Goal: Information Seeking & Learning: Learn about a topic

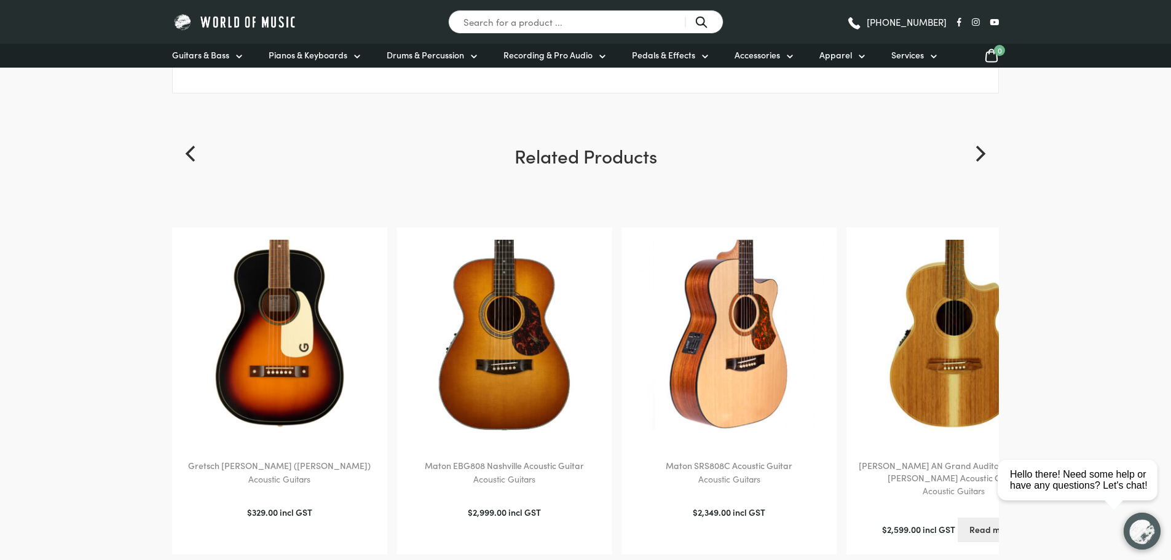
scroll to position [956, 0]
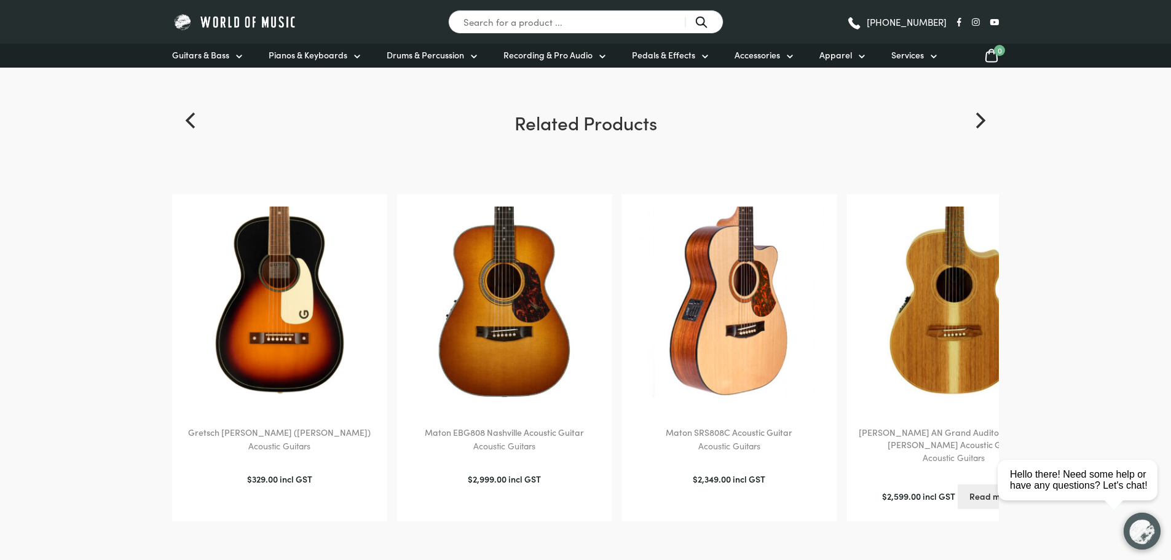
click at [742, 296] on img at bounding box center [729, 302] width 191 height 191
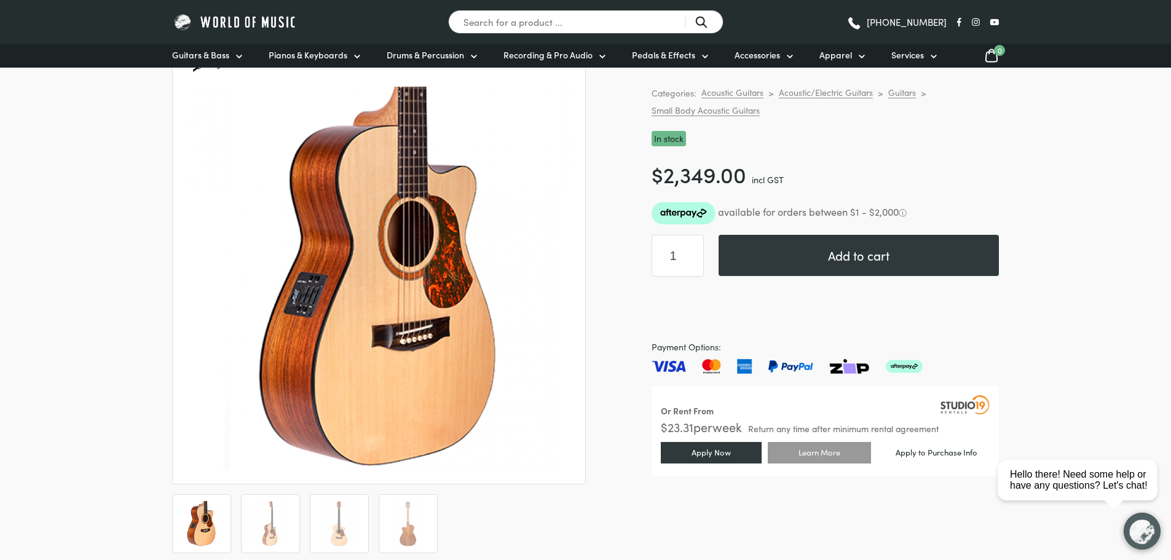
scroll to position [184, 0]
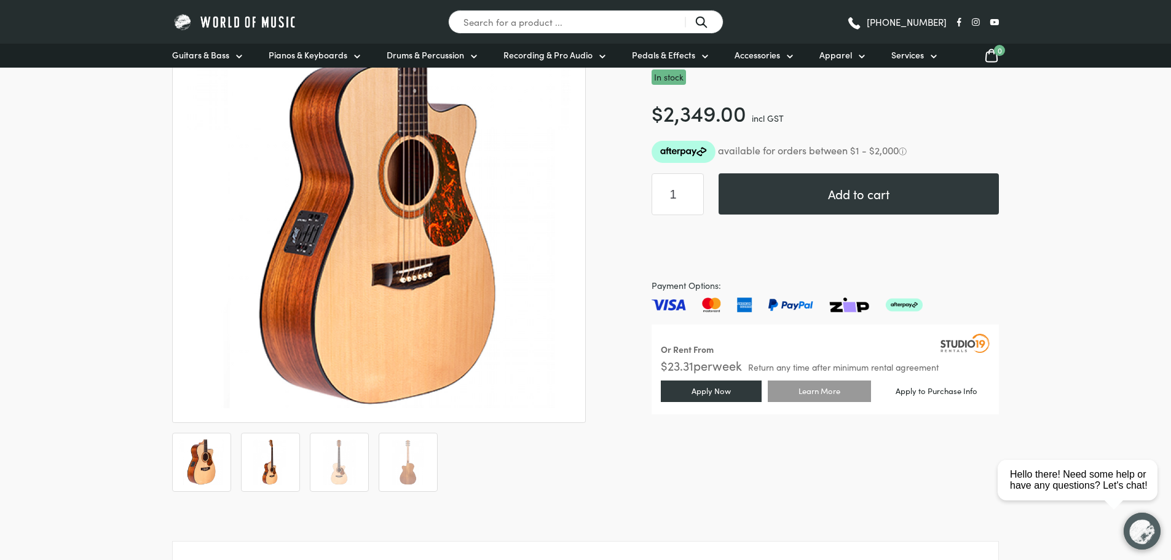
click at [262, 466] on img at bounding box center [271, 463] width 46 height 46
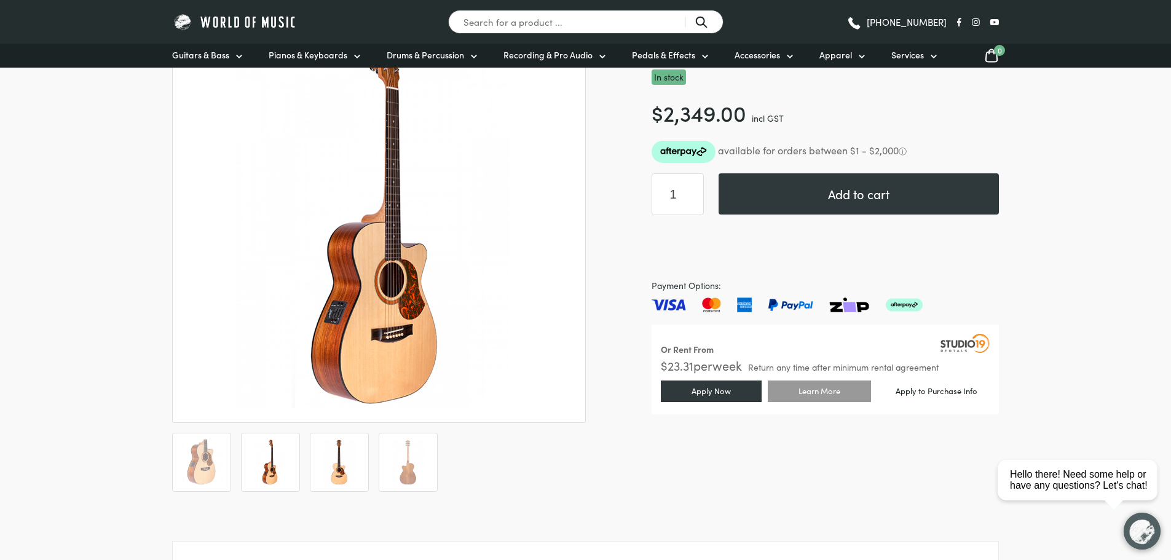
click at [333, 472] on img at bounding box center [340, 463] width 46 height 46
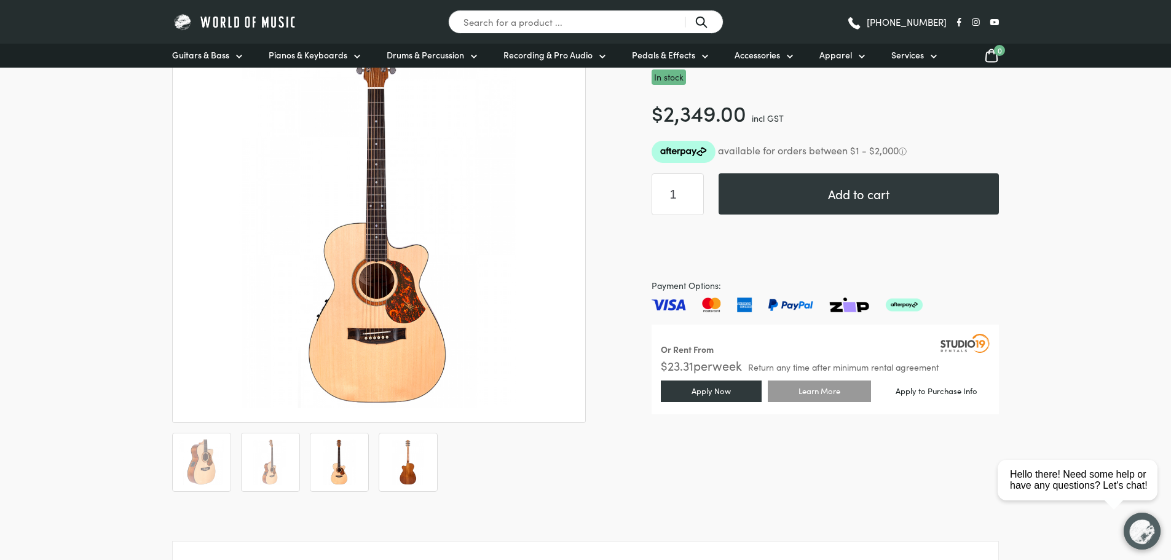
click at [400, 462] on img at bounding box center [409, 463] width 46 height 46
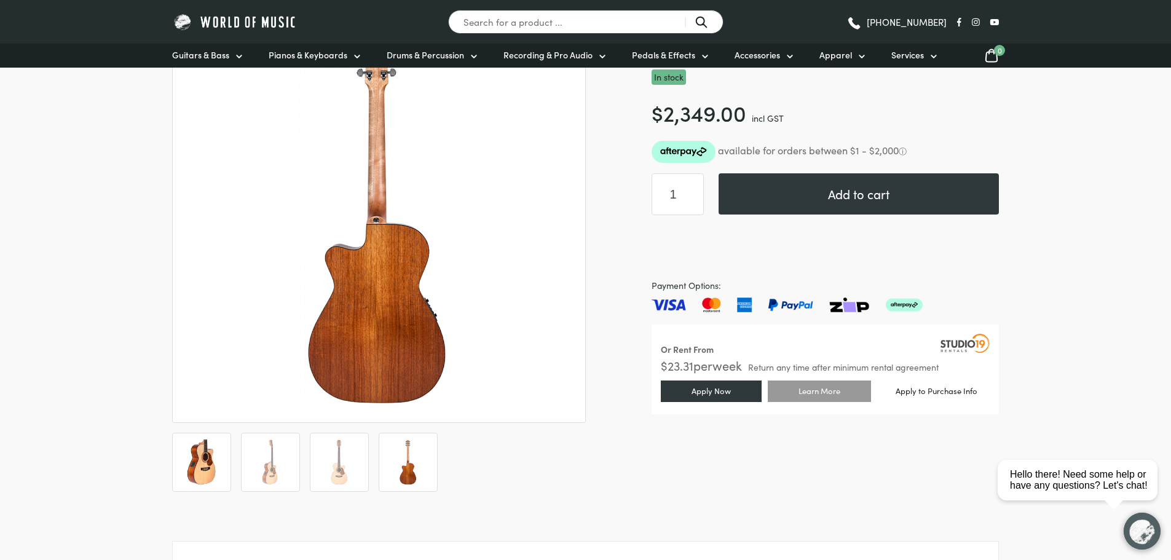
click at [201, 466] on img at bounding box center [202, 463] width 46 height 46
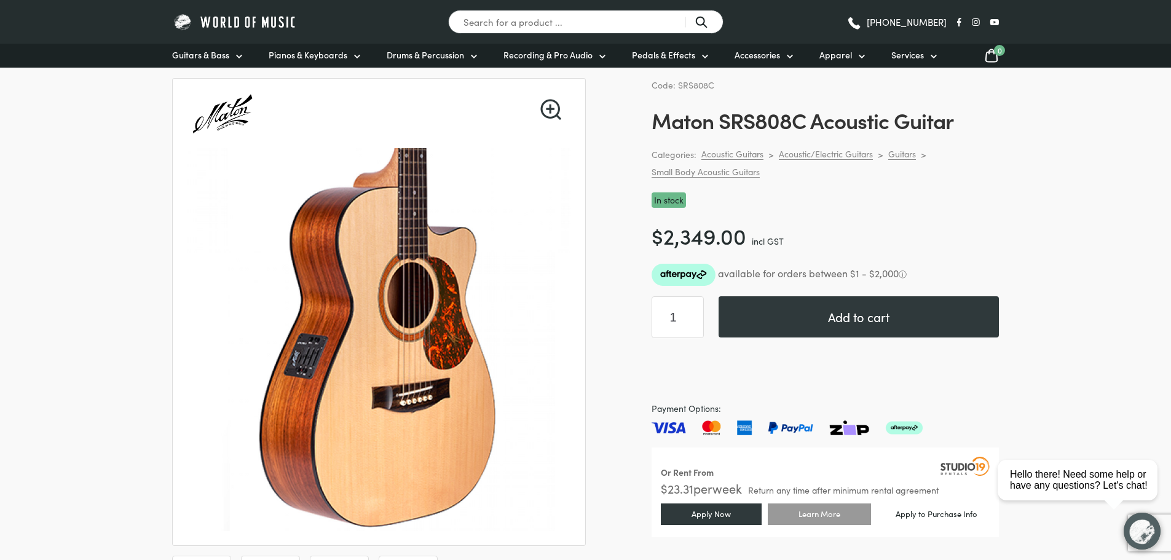
scroll to position [0, 0]
